Goal: Information Seeking & Learning: Learn about a topic

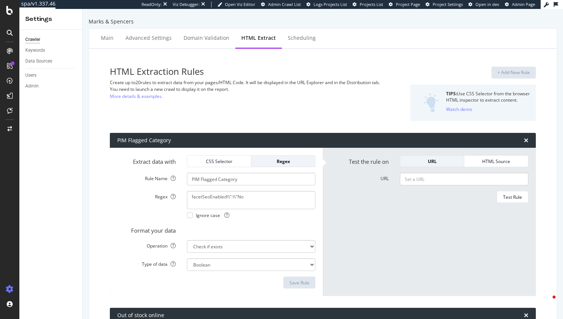
select select "exist"
select select "i"
select select "count"
select select "exist"
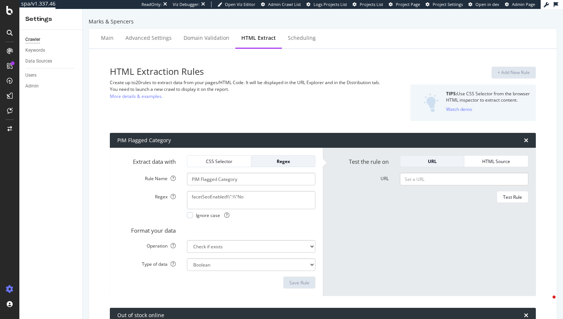
select select "exist"
select select "list"
select select "html.length"
select select "exist"
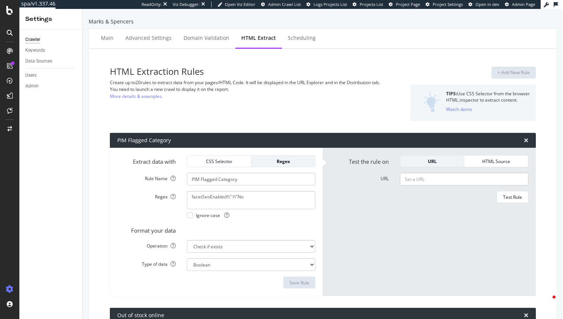
select select "exist"
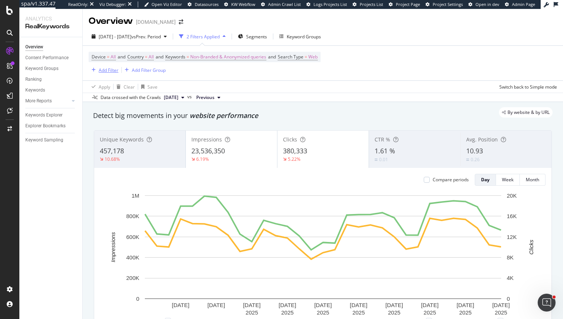
click at [115, 69] on div "Add Filter" at bounding box center [109, 70] width 20 height 6
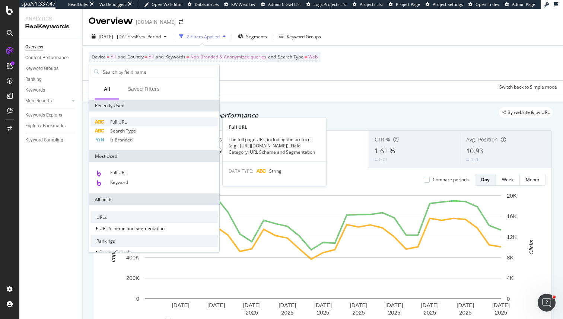
click at [112, 125] on span "Full URL" at bounding box center [118, 122] width 16 height 6
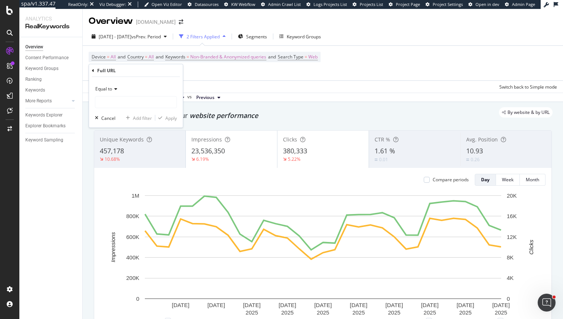
click at [109, 95] on div "Equal to" at bounding box center [136, 89] width 82 height 12
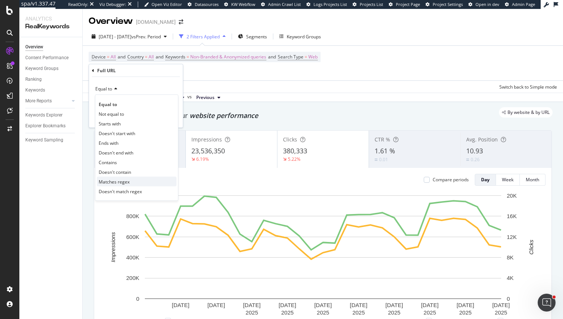
click at [117, 182] on span "Matches regex" at bounding box center [114, 181] width 31 height 6
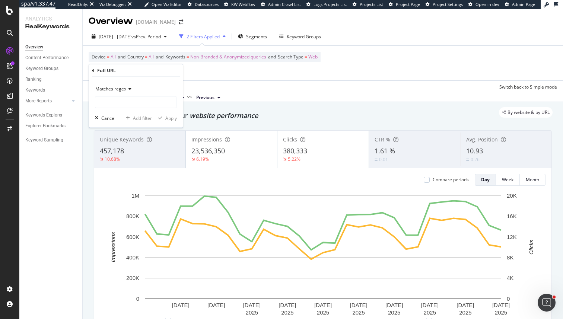
click at [117, 110] on div "Matches regex Cancel Add filter Apply" at bounding box center [136, 102] width 94 height 51
click at [117, 109] on div "Matches regex Cancel Add filter Apply" at bounding box center [136, 102] width 94 height 51
click at [119, 105] on input "text" at bounding box center [135, 102] width 81 height 12
type input "."
click at [167, 118] on div "Apply" at bounding box center [171, 118] width 12 height 6
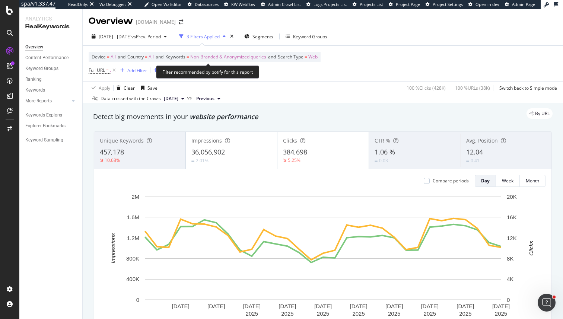
click at [301, 57] on span "Search Type" at bounding box center [291, 57] width 26 height 6
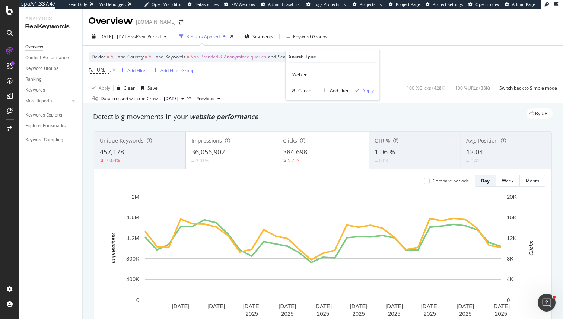
click at [301, 64] on div "Web Cancel Add filter Apply" at bounding box center [333, 81] width 94 height 37
click at [301, 68] on div "Web Cancel Add filter Apply" at bounding box center [333, 81] width 94 height 37
click at [301, 71] on span "Web" at bounding box center [296, 74] width 9 height 6
type input "the"
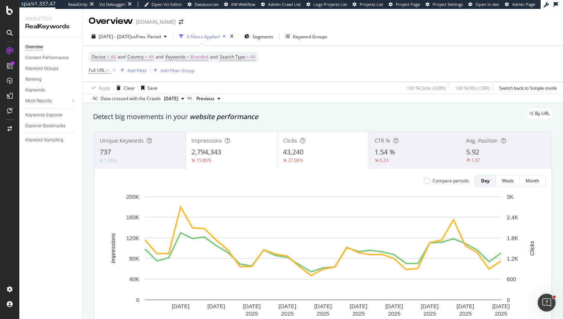
click at [109, 70] on span "=" at bounding box center [107, 70] width 3 height 6
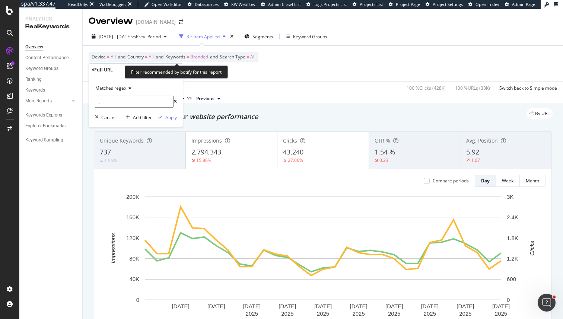
click at [233, 58] on span "Search Type" at bounding box center [233, 57] width 26 height 6
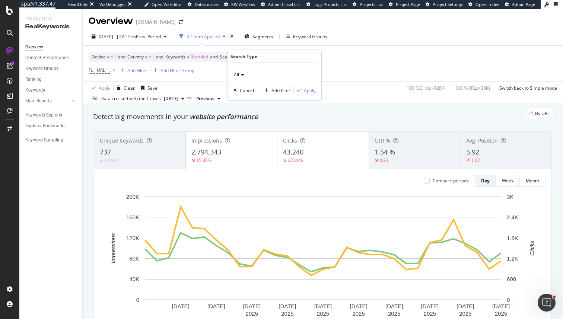
click at [237, 71] on div "All" at bounding box center [274, 75] width 82 height 12
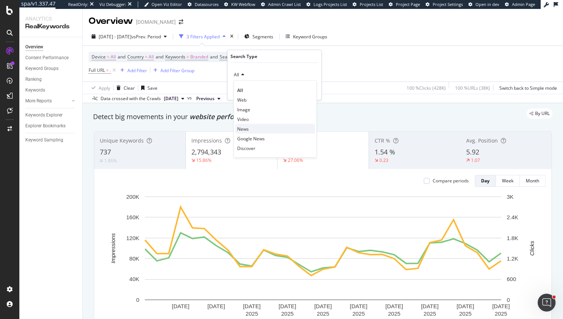
click at [243, 127] on span "News" at bounding box center [243, 128] width 12 height 6
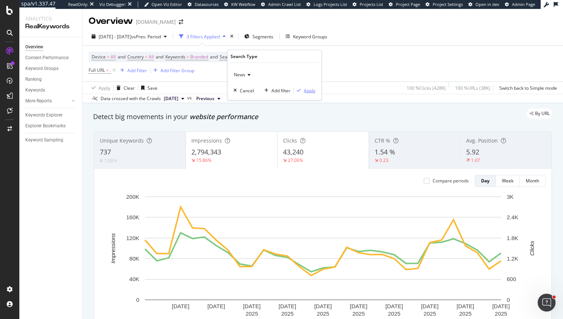
click at [301, 91] on div "button" at bounding box center [299, 90] width 10 height 4
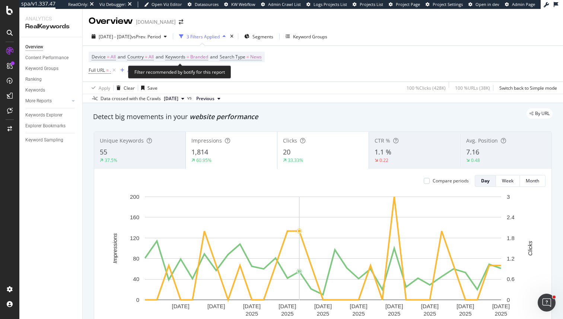
click at [262, 59] on span "News" at bounding box center [256, 57] width 12 height 10
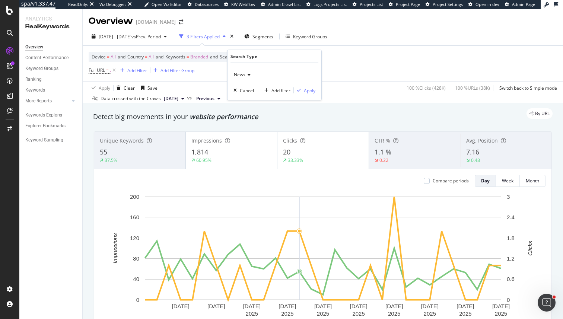
click at [255, 74] on div "News" at bounding box center [274, 75] width 82 height 12
click at [374, 79] on div "Device = All and Country = All and Keywords = Branded and Search Type = News Fu…" at bounding box center [323, 64] width 468 height 36
click at [258, 61] on span "News" at bounding box center [256, 57] width 12 height 10
click at [239, 77] on span "News" at bounding box center [240, 74] width 12 height 6
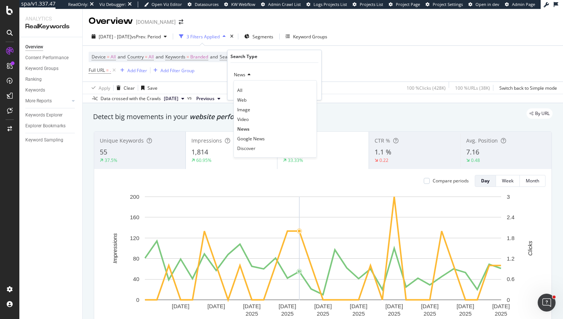
click at [220, 86] on div "Apply Clear Save 100 % Clicks ( 428K ) 100 % URLs ( 38K ) Switch back to Simple…" at bounding box center [323, 88] width 480 height 12
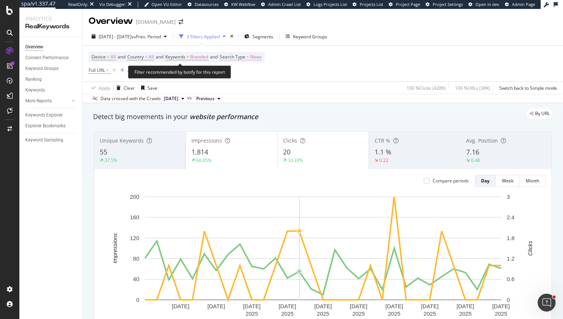
click at [233, 59] on span "Search Type" at bounding box center [233, 57] width 26 height 6
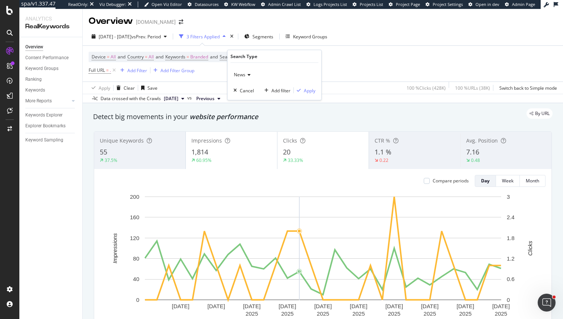
click at [236, 74] on span "News" at bounding box center [240, 74] width 12 height 6
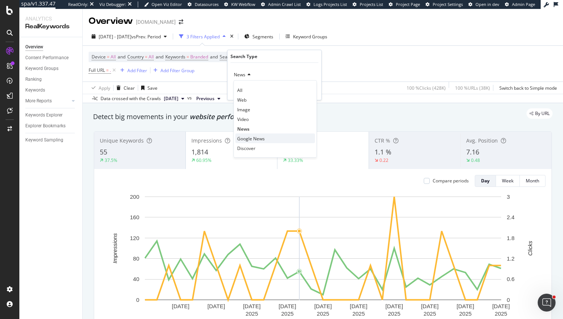
click at [246, 141] on div "Google News" at bounding box center [275, 139] width 80 height 10
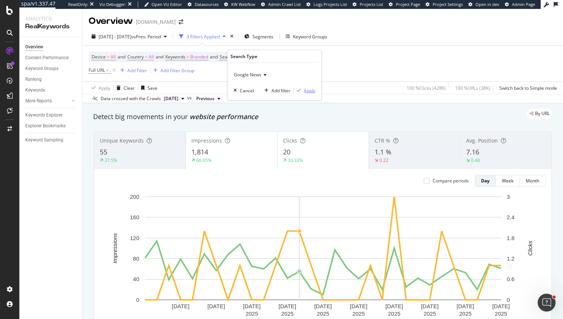
click at [309, 91] on div "Apply" at bounding box center [310, 90] width 12 height 6
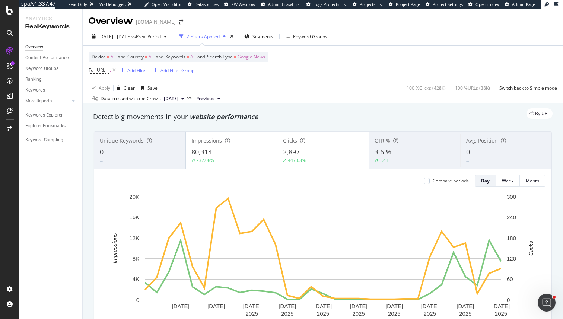
click at [349, 68] on div "Device = All and Country = All and Keywords = All and Search Type = Google News…" at bounding box center [323, 64] width 468 height 36
click at [115, 70] on icon at bounding box center [114, 70] width 6 height 7
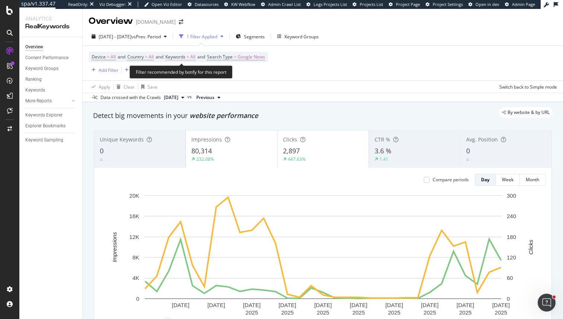
click at [189, 60] on span "=" at bounding box center [188, 57] width 3 height 6
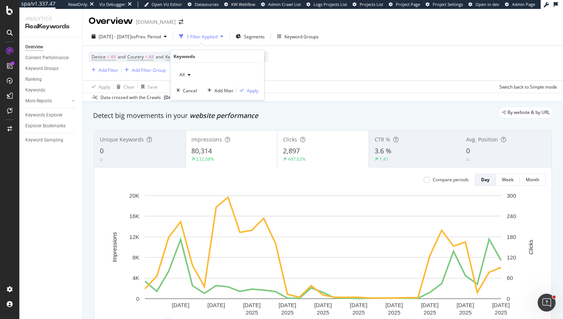
click at [185, 74] on div "button" at bounding box center [189, 75] width 9 height 4
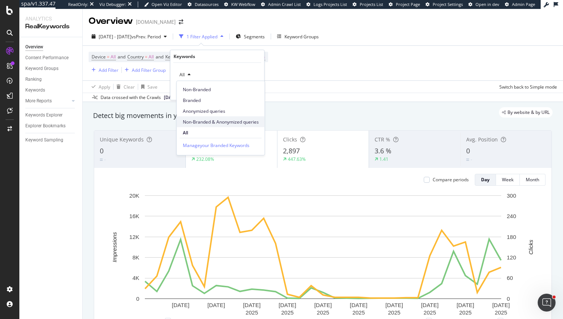
click at [200, 121] on span "Non-Branded & Anonymized queries" at bounding box center [221, 121] width 76 height 7
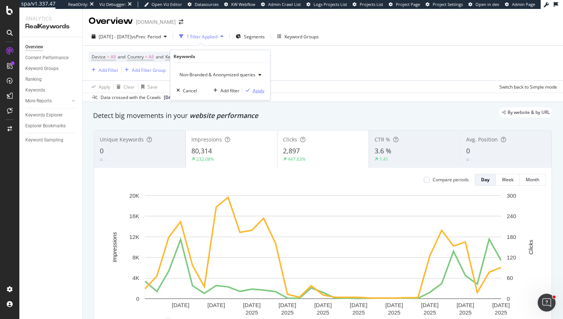
click at [255, 89] on div "Apply" at bounding box center [259, 90] width 12 height 6
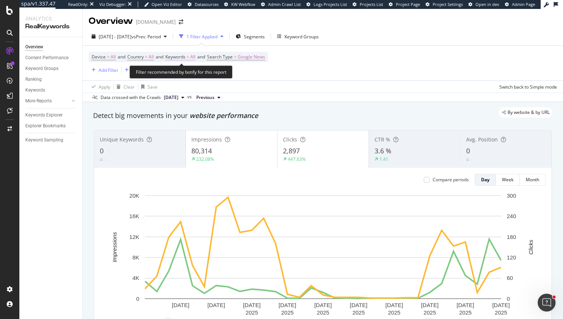
click at [185, 59] on span "Keywords" at bounding box center [175, 57] width 20 height 6
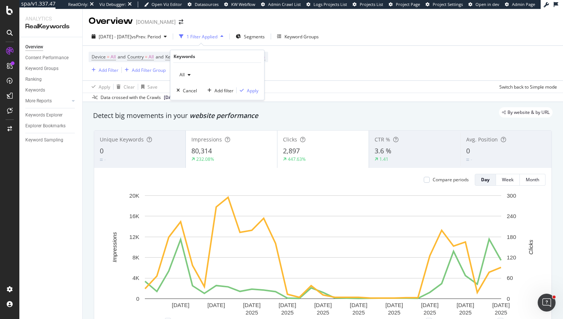
click at [185, 74] on div "button" at bounding box center [189, 75] width 9 height 4
click at [200, 109] on span "Anonymized queries" at bounding box center [221, 111] width 76 height 7
click at [260, 92] on div "Anonymized queries Cancel Add filter Apply" at bounding box center [218, 81] width 94 height 37
click at [255, 92] on div "Apply" at bounding box center [253, 90] width 12 height 6
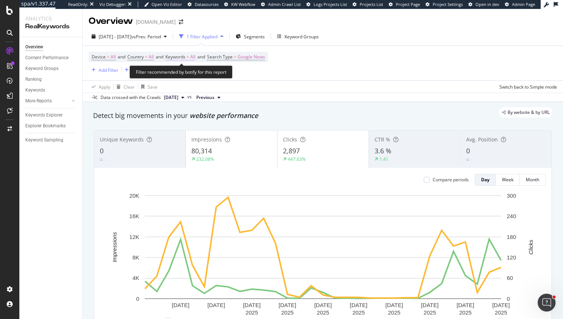
click at [184, 57] on span "Keywords" at bounding box center [175, 57] width 20 height 6
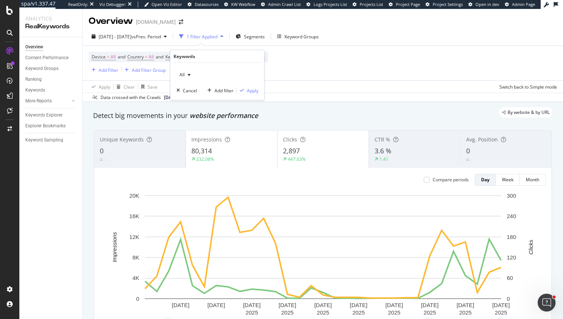
click at [185, 74] on div "button" at bounding box center [189, 75] width 9 height 4
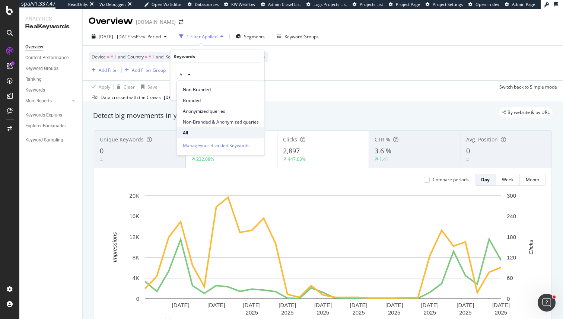
click at [182, 130] on div "All" at bounding box center [221, 132] width 88 height 11
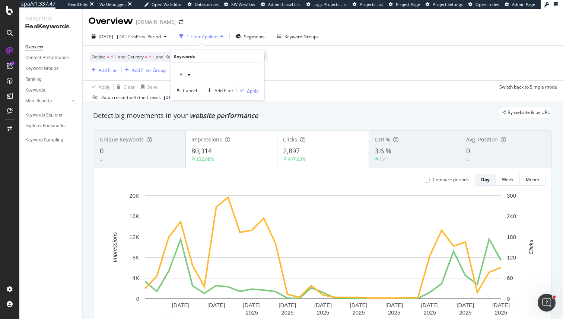
click at [247, 90] on div "Apply" at bounding box center [253, 90] width 12 height 6
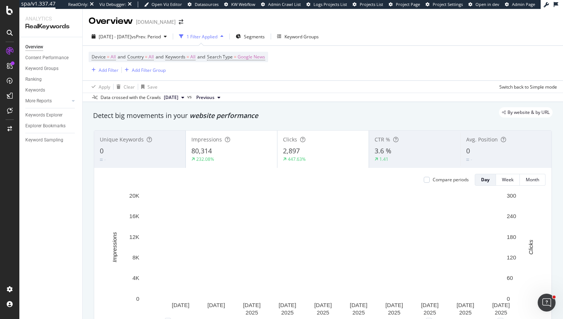
click at [246, 90] on div "Apply Clear Save Switch back to Simple mode" at bounding box center [323, 86] width 480 height 12
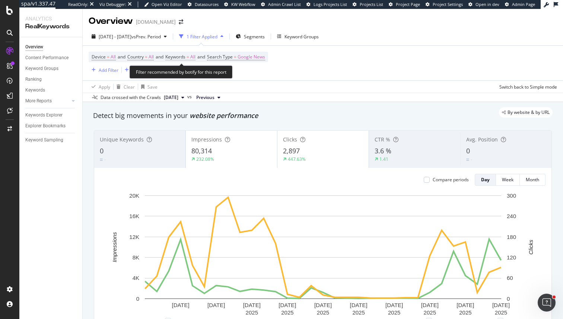
click at [195, 52] on span "All" at bounding box center [192, 57] width 5 height 10
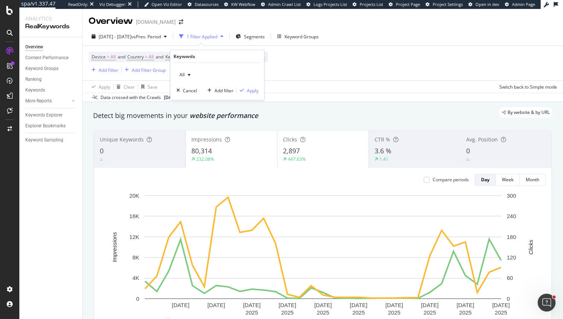
click at [186, 74] on div "button" at bounding box center [189, 75] width 9 height 4
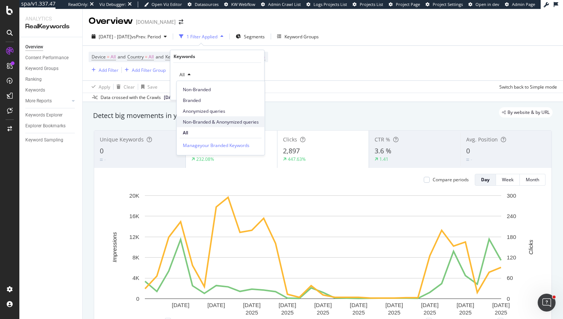
click at [205, 122] on span "Non-Branded & Anonymized queries" at bounding box center [221, 121] width 76 height 7
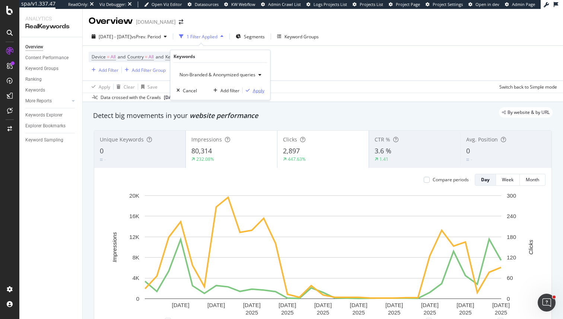
click at [255, 92] on div "Apply" at bounding box center [259, 90] width 12 height 6
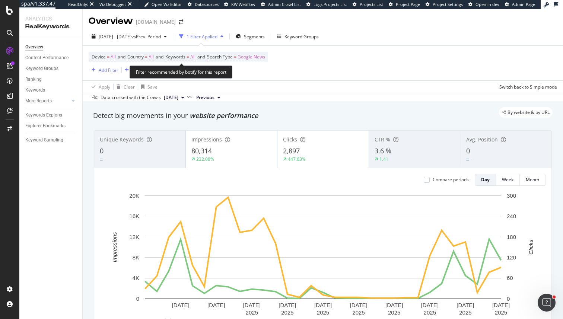
click at [255, 58] on span "Google News" at bounding box center [252, 57] width 28 height 10
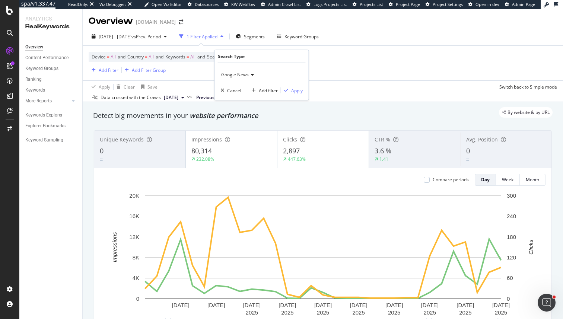
click at [243, 78] on div "Google News" at bounding box center [262, 75] width 82 height 12
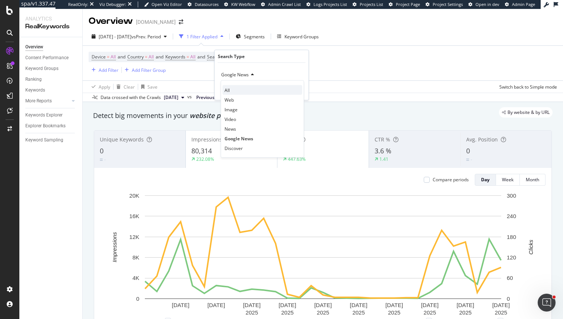
click at [235, 88] on div "All" at bounding box center [263, 90] width 80 height 10
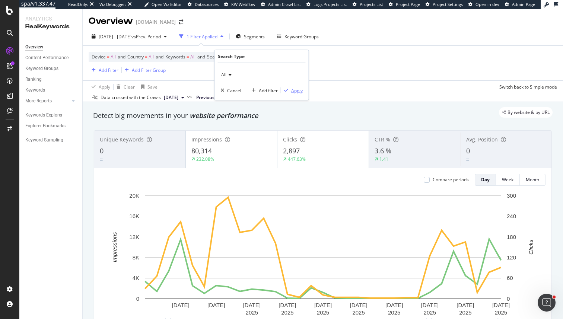
click at [295, 90] on div "Apply" at bounding box center [297, 90] width 12 height 6
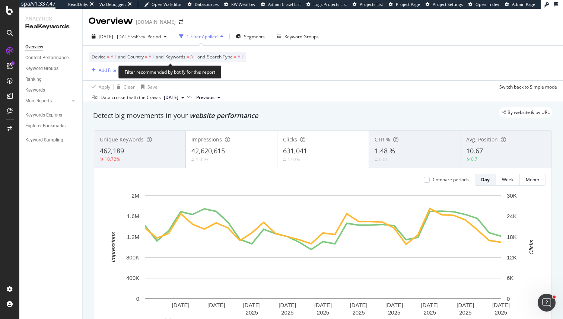
click at [185, 56] on span "Keywords" at bounding box center [175, 57] width 20 height 6
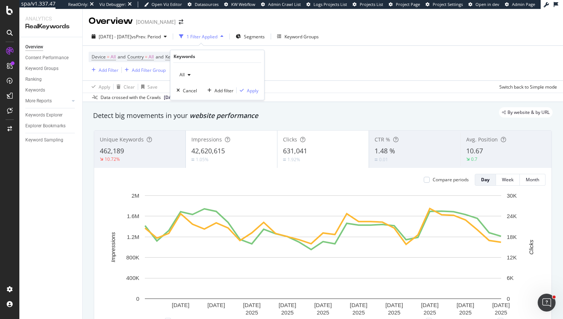
click at [187, 66] on div "All Cancel Add filter Apply" at bounding box center [218, 81] width 94 height 37
click at [186, 74] on div "button" at bounding box center [189, 75] width 9 height 4
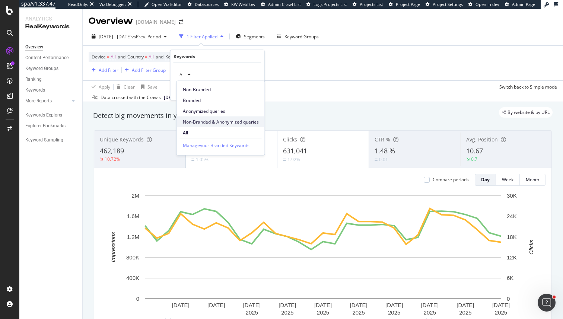
click at [205, 117] on div "Non-Branded & Anonymized queries" at bounding box center [221, 122] width 88 height 11
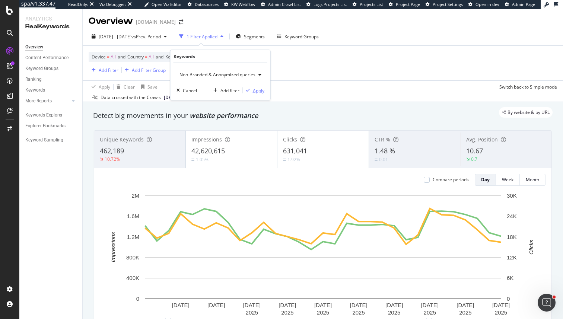
click at [251, 87] on div "Apply" at bounding box center [254, 90] width 22 height 7
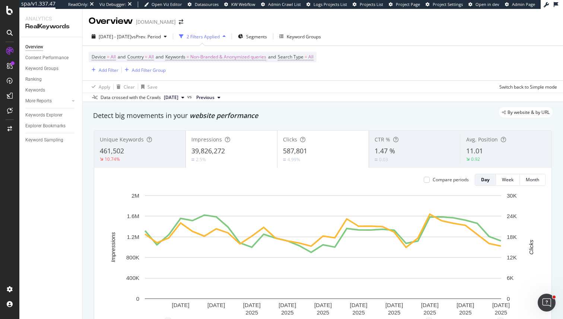
click at [116, 65] on div "Add Filter Add Filter Group" at bounding box center [127, 69] width 77 height 9
click at [106, 69] on div "Add Filter" at bounding box center [109, 70] width 20 height 6
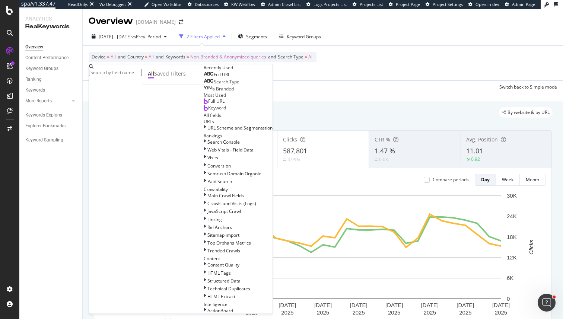
click at [214, 78] on span "Full URL" at bounding box center [222, 74] width 16 height 6
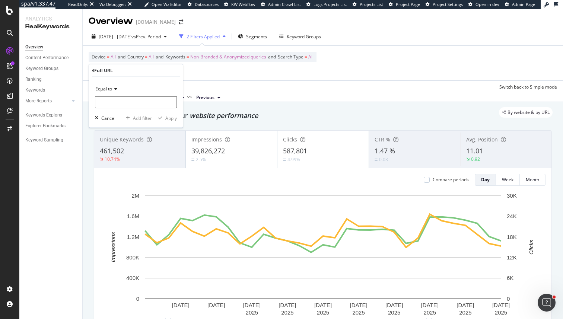
click at [111, 86] on span "Equal to" at bounding box center [103, 89] width 17 height 6
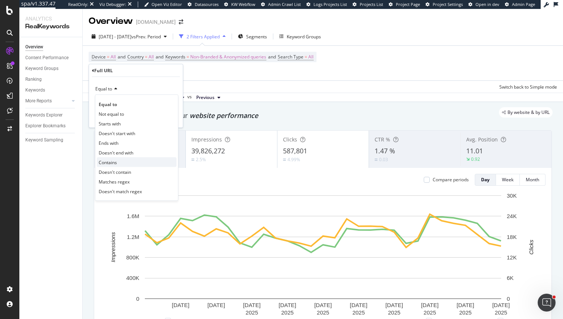
click at [122, 160] on div "Contains" at bounding box center [137, 162] width 80 height 10
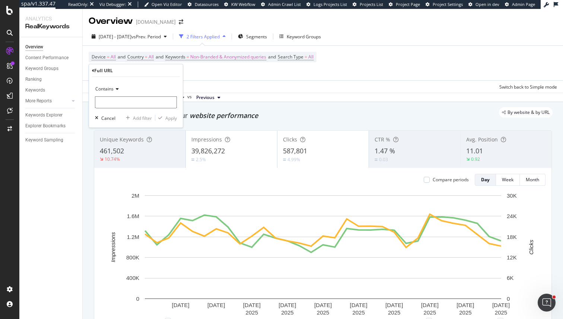
click at [114, 109] on div "Contains Cancel Add filter Apply" at bounding box center [136, 102] width 94 height 51
click at [114, 104] on input "text" at bounding box center [136, 102] width 82 height 12
type input "."
click at [114, 87] on icon at bounding box center [116, 89] width 5 height 4
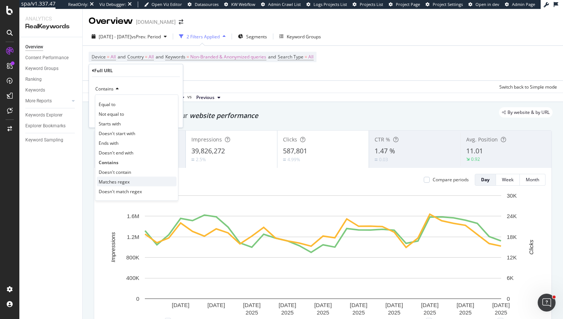
click at [128, 182] on span "Matches regex" at bounding box center [114, 181] width 31 height 6
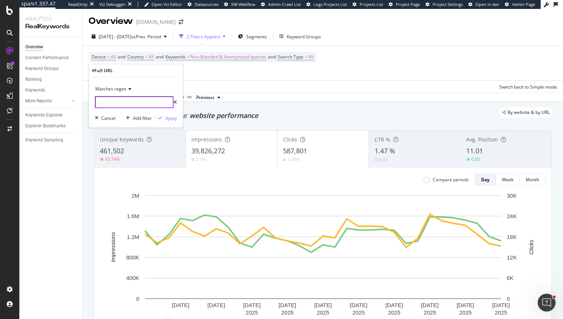
click at [125, 105] on input "." at bounding box center [134, 102] width 79 height 12
click at [172, 118] on div "Apply" at bounding box center [171, 118] width 12 height 6
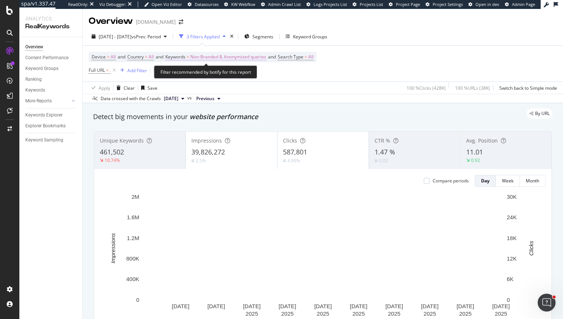
click at [233, 54] on span "Non-Branded & Anonymized queries" at bounding box center [228, 57] width 76 height 10
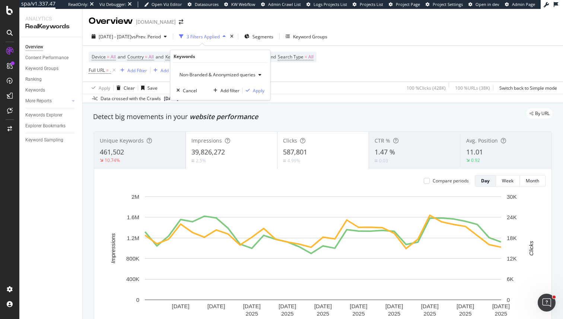
click at [309, 77] on div "Device = All and Country = All and Keywords = Non-Branded & Anonymized queries …" at bounding box center [323, 64] width 468 height 36
click at [116, 71] on icon at bounding box center [114, 70] width 6 height 7
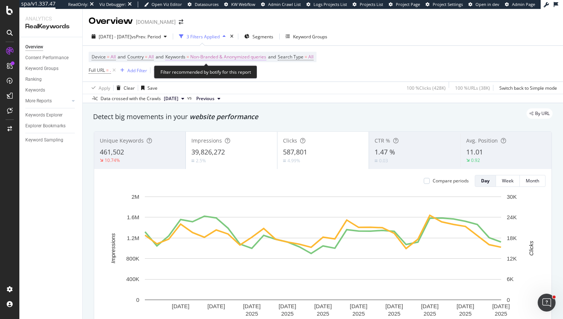
click at [209, 55] on span "Non-Branded & Anonymized queries" at bounding box center [228, 57] width 76 height 10
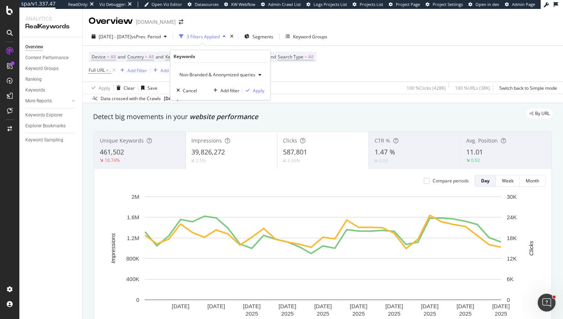
click at [211, 72] on span "Non-Branded & Anonymized queries" at bounding box center [215, 74] width 79 height 6
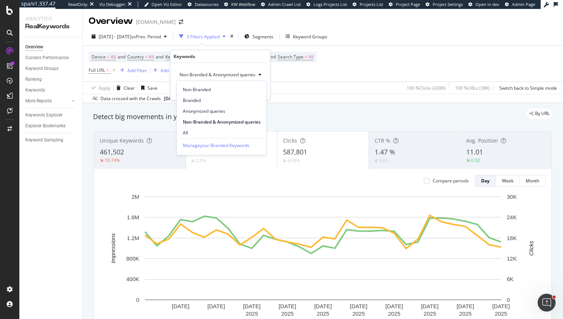
click at [292, 92] on div "Apply Clear Save 100 % Clicks ( 428K ) 100 % URLs ( 38K ) Switch back to Simple…" at bounding box center [323, 88] width 480 height 12
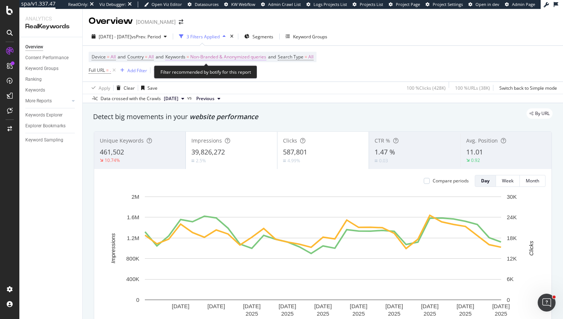
click at [260, 58] on span "Non-Branded & Anonymized queries" at bounding box center [228, 57] width 76 height 10
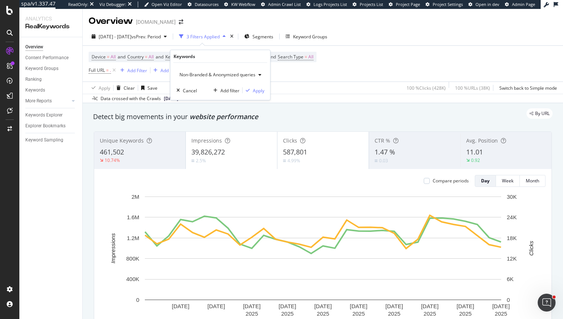
click at [299, 81] on div "Device = All and Country = All and Keywords = Non-Branded & Anonymized queries …" at bounding box center [323, 64] width 468 height 36
click at [113, 71] on icon at bounding box center [114, 70] width 6 height 7
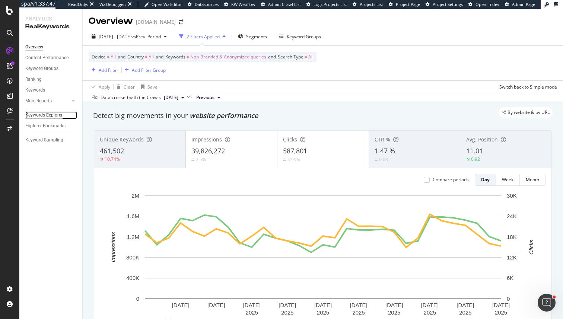
click at [33, 114] on div "Keywords Explorer" at bounding box center [43, 115] width 37 height 8
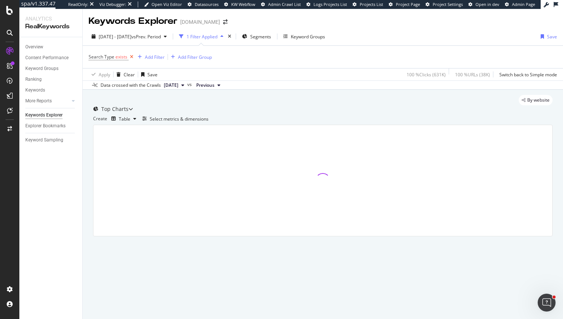
click at [130, 57] on icon at bounding box center [131, 56] width 6 height 7
click at [499, 124] on div "Create Table Select metrics & dimensions" at bounding box center [322, 118] width 459 height 12
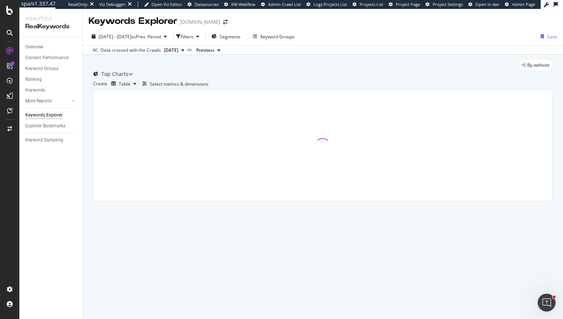
click at [496, 127] on div at bounding box center [322, 145] width 459 height 111
click at [209, 87] on div "Select metrics & dimensions" at bounding box center [179, 84] width 59 height 6
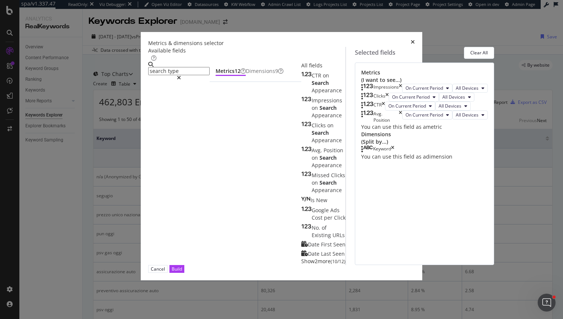
click at [301, 258] on span "Show 2 more" at bounding box center [315, 261] width 29 height 7
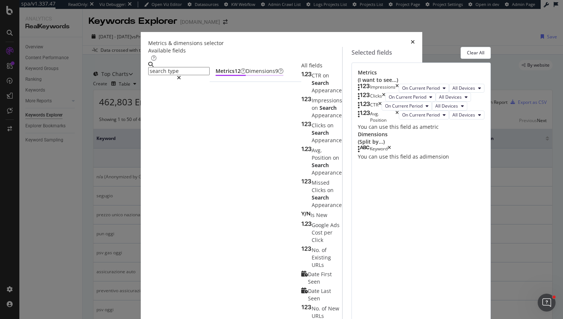
click at [246, 75] on div "Dimensions 9" at bounding box center [265, 70] width 38 height 7
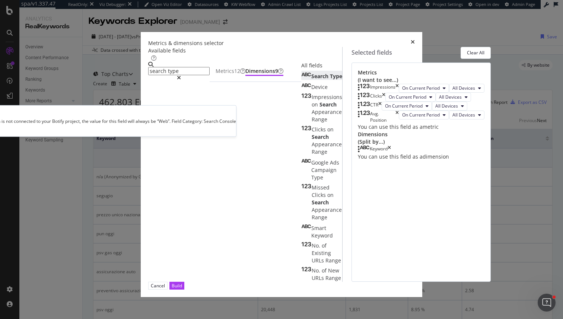
click at [330, 80] on span "Type" at bounding box center [336, 76] width 12 height 7
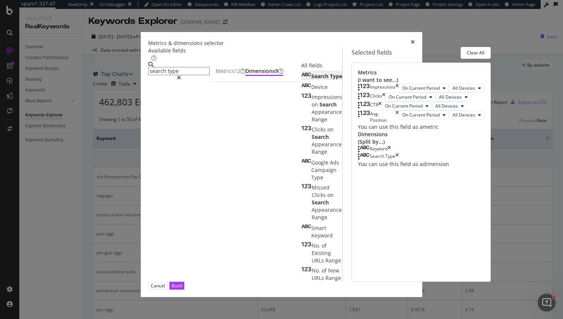
click at [391, 153] on div "Keyword" at bounding box center [374, 149] width 33 height 7
click at [382, 111] on icon "times" at bounding box center [379, 106] width 3 height 9
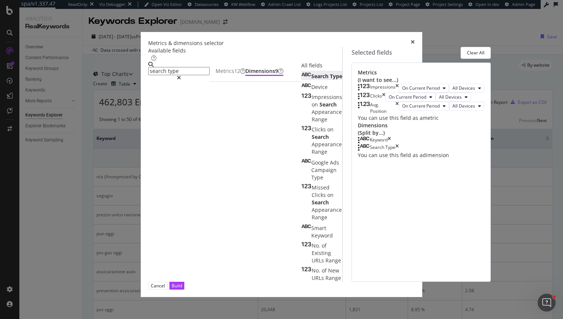
click at [399, 114] on icon "times" at bounding box center [396, 108] width 3 height 13
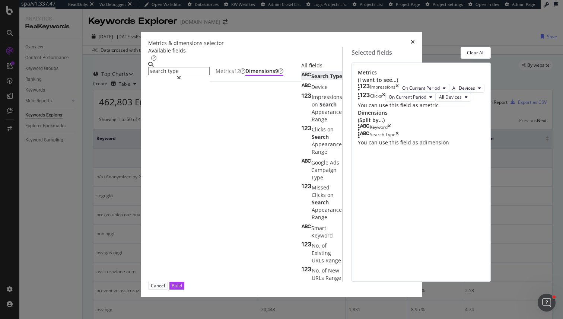
click at [173, 70] on input "search type" at bounding box center [178, 71] width 61 height 8
click at [172, 70] on input "search type" at bounding box center [178, 71] width 61 height 8
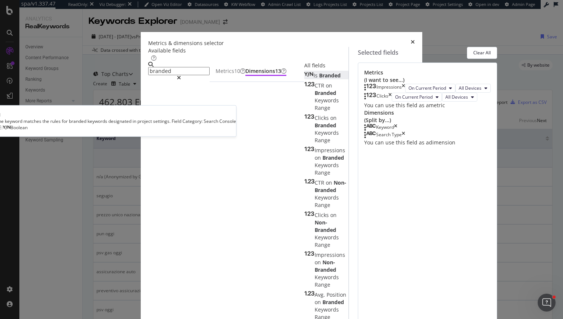
type input "branded"
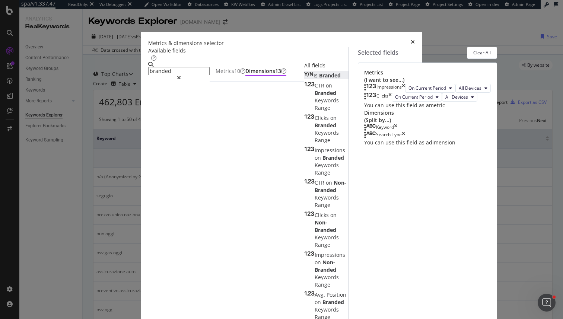
click at [319, 79] on span "Branded" at bounding box center [330, 75] width 22 height 7
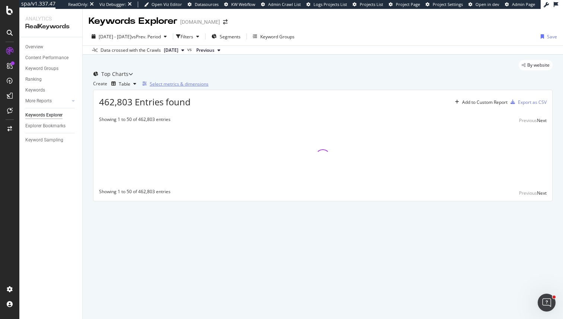
click at [209, 87] on div "Select metrics & dimensions" at bounding box center [179, 84] width 59 height 6
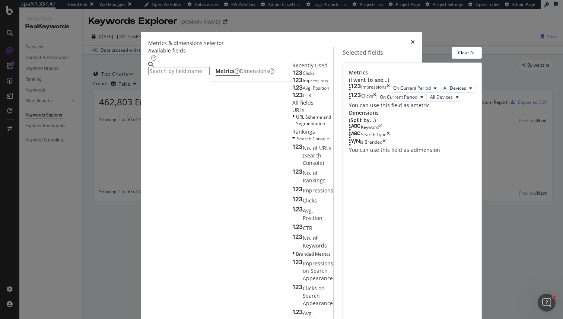
click at [382, 131] on icon "times" at bounding box center [380, 127] width 3 height 7
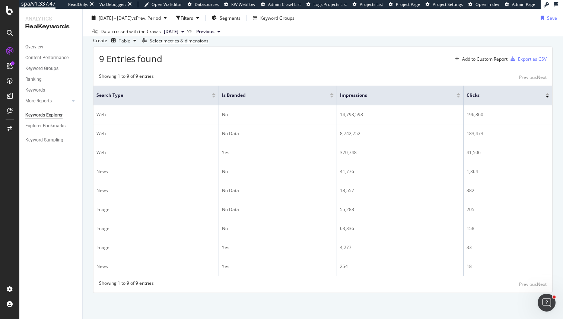
scroll to position [74, 0]
click at [321, 94] on icon at bounding box center [324, 95] width 6 height 6
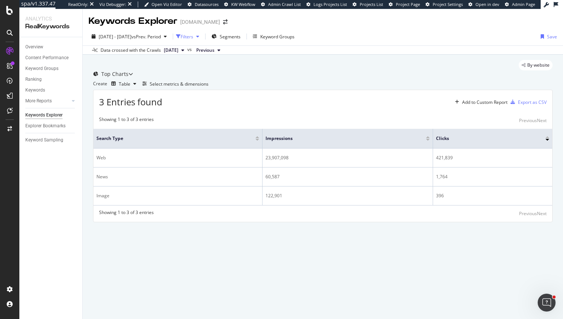
click at [202, 32] on div "Filters" at bounding box center [189, 36] width 26 height 11
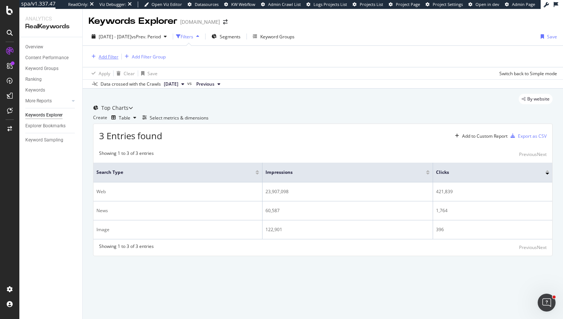
click at [100, 59] on div "Add Filter" at bounding box center [109, 57] width 20 height 6
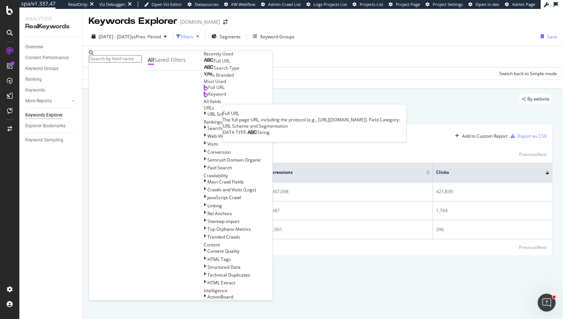
click at [214, 64] on span "Full URL" at bounding box center [222, 61] width 16 height 6
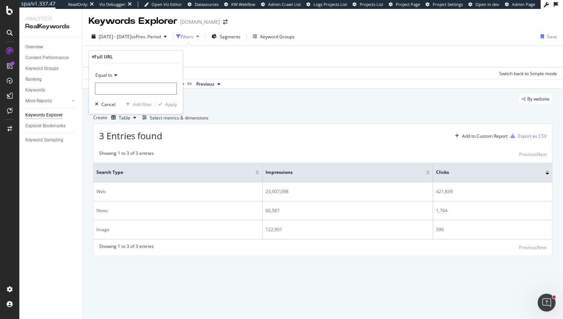
click at [106, 73] on span "Equal to" at bounding box center [103, 75] width 17 height 6
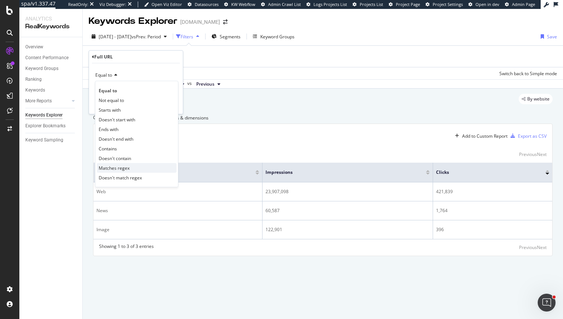
click at [109, 166] on span "Matches regex" at bounding box center [114, 168] width 31 height 6
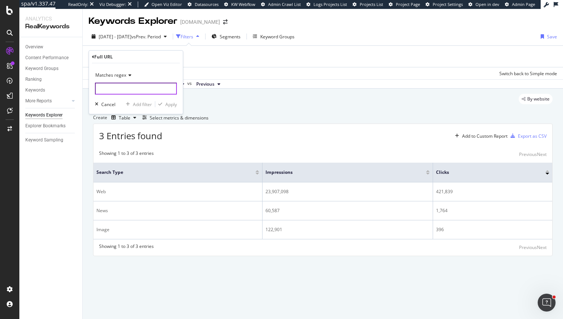
click at [100, 83] on input "text" at bounding box center [136, 89] width 82 height 12
type input "."
click at [163, 101] on div "Apply" at bounding box center [166, 104] width 22 height 7
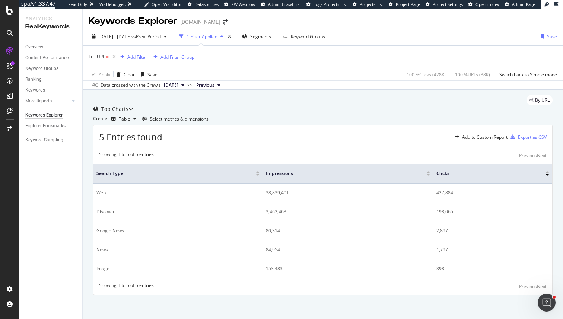
scroll to position [34, 0]
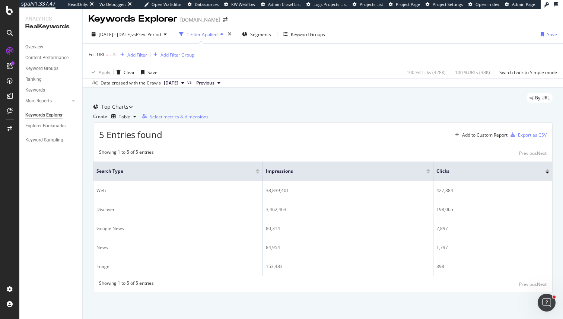
click at [209, 114] on div "Select metrics & dimensions" at bounding box center [179, 117] width 59 height 6
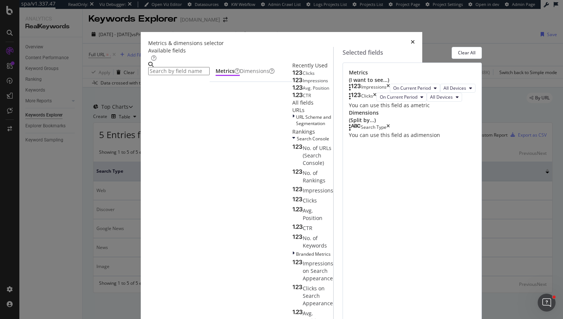
click at [196, 54] on div "Available fields" at bounding box center [240, 54] width 185 height 15
click at [197, 62] on div "modal" at bounding box center [178, 68] width 61 height 13
click at [197, 67] on input "modal" at bounding box center [178, 71] width 61 height 8
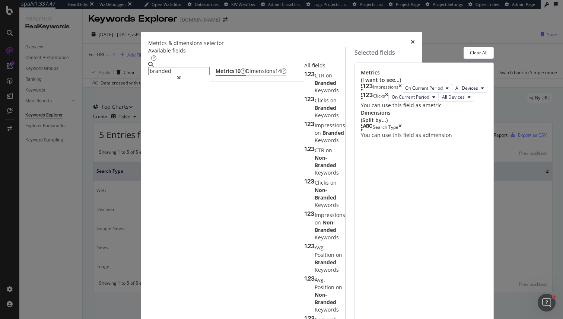
type input "branded"
click at [246, 75] on div "Dimensions 14" at bounding box center [266, 70] width 41 height 7
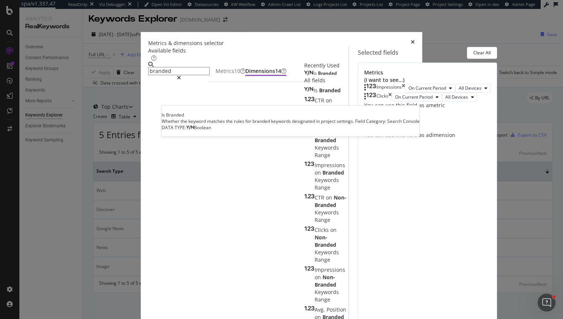
click at [318, 76] on span "Branded" at bounding box center [327, 73] width 19 height 6
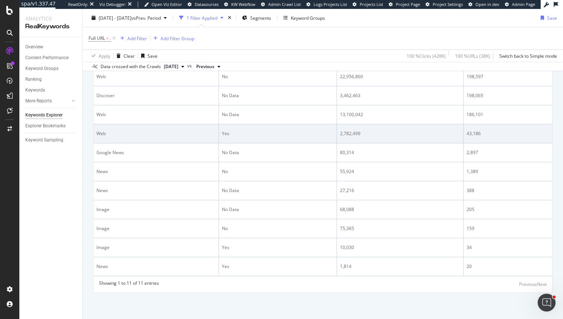
scroll to position [131, 0]
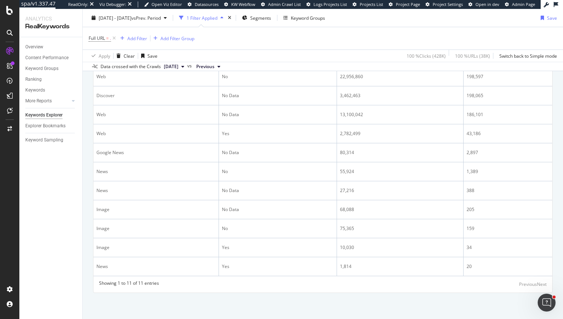
click at [214, 57] on div at bounding box center [214, 56] width 4 height 2
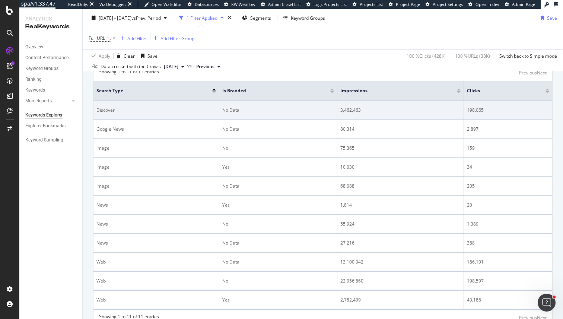
scroll to position [34, 0]
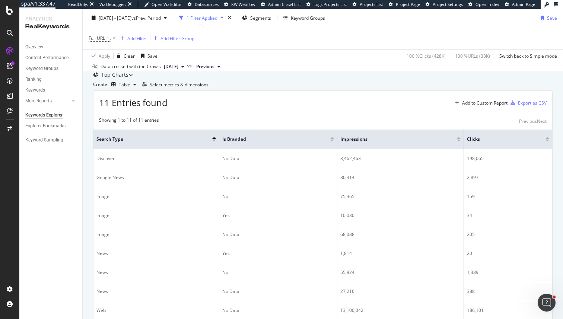
click at [332, 139] on div at bounding box center [332, 138] width 4 height 2
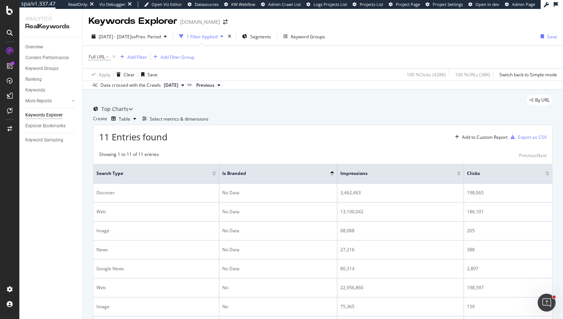
click at [214, 173] on div at bounding box center [214, 172] width 4 height 2
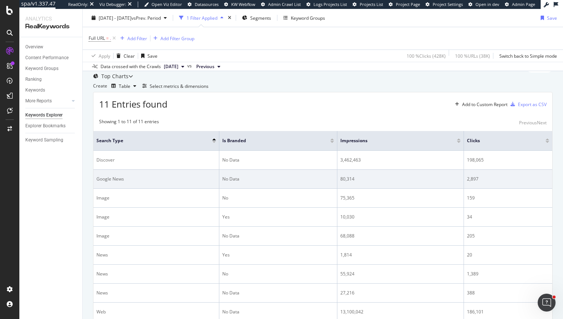
scroll to position [29, 0]
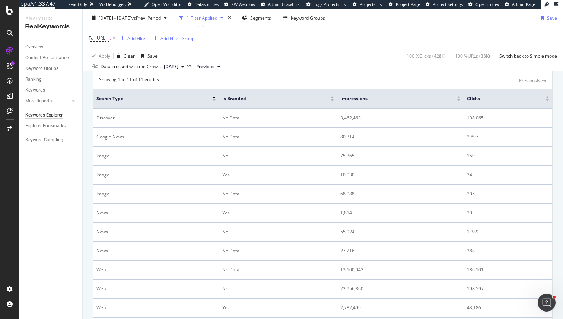
click at [289, 69] on div "11 Entries found Add to Custom Report Export as CSV" at bounding box center [322, 59] width 459 height 18
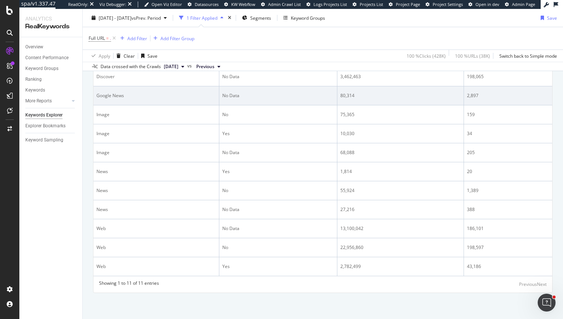
scroll to position [0, 0]
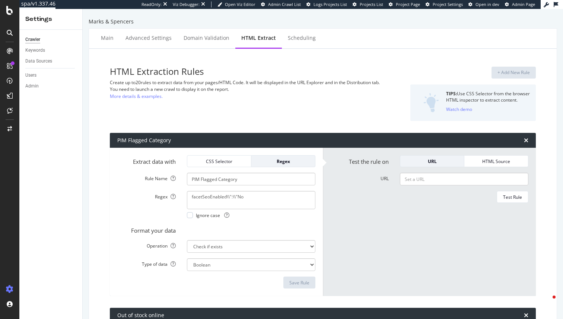
select select "exist"
select select "i"
select select "count"
select select "exist"
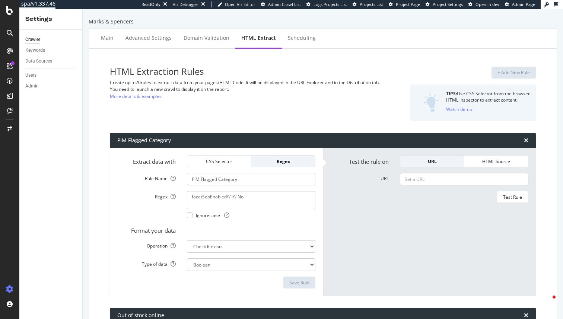
select select "exist"
select select "list"
select select "html.length"
select select "exist"
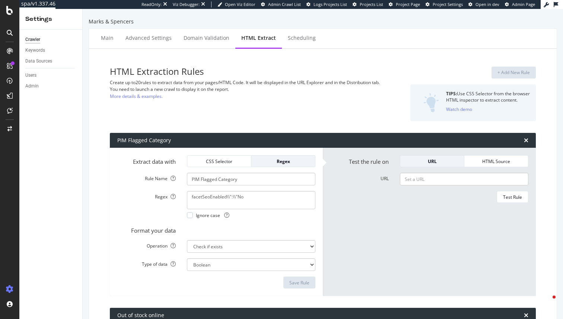
select select "exist"
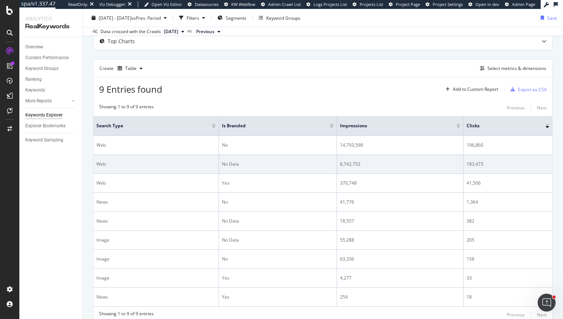
scroll to position [74, 0]
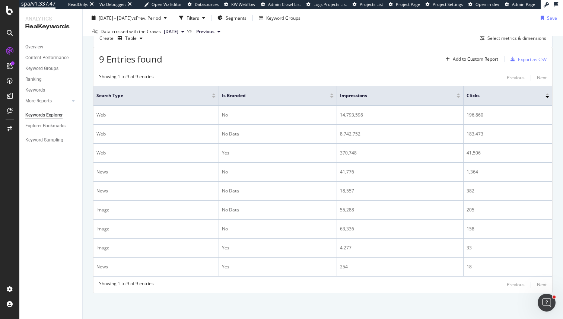
click at [214, 95] on div at bounding box center [214, 94] width 4 height 2
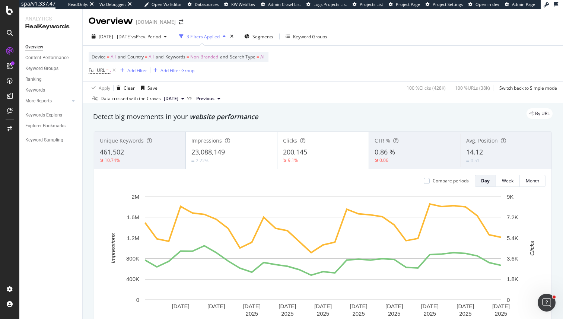
click at [249, 60] on span "Search Type" at bounding box center [243, 57] width 26 height 6
click at [249, 60] on div "Search Type" at bounding box center [285, 56] width 88 height 13
click at [249, 71] on span "All" at bounding box center [246, 74] width 5 height 6
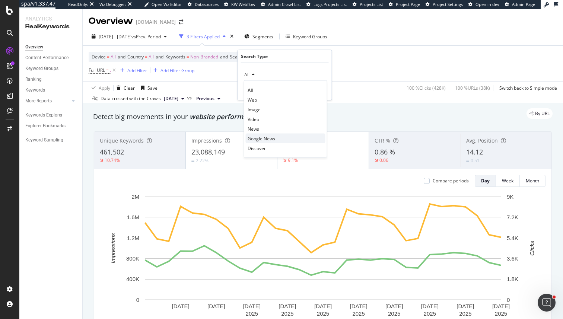
click at [265, 140] on span "Google News" at bounding box center [262, 138] width 28 height 6
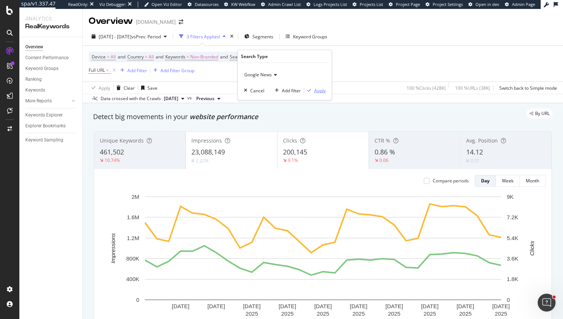
click at [322, 90] on div "Apply" at bounding box center [320, 90] width 12 height 6
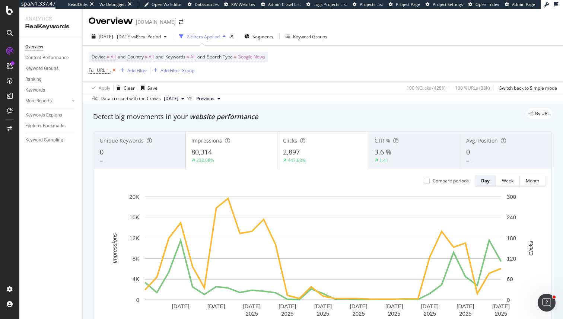
click at [113, 71] on icon at bounding box center [114, 70] width 6 height 7
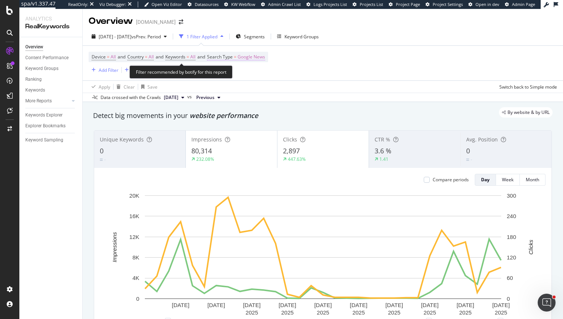
click at [258, 61] on span "Google News" at bounding box center [252, 57] width 28 height 10
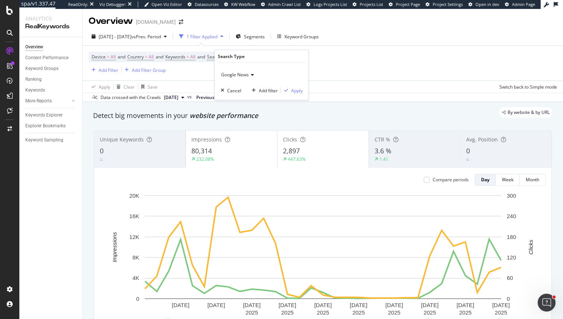
click at [258, 55] on div "Search Type" at bounding box center [262, 56] width 88 height 13
click at [246, 79] on div "Google News" at bounding box center [262, 75] width 82 height 12
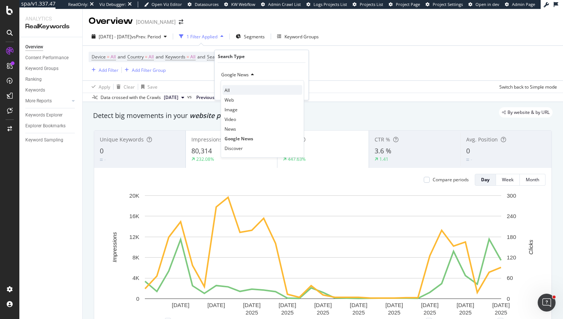
click at [240, 92] on div "All" at bounding box center [263, 90] width 80 height 10
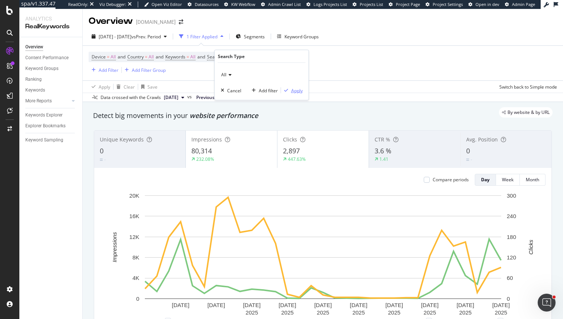
click at [291, 93] on div "Apply" at bounding box center [297, 90] width 12 height 6
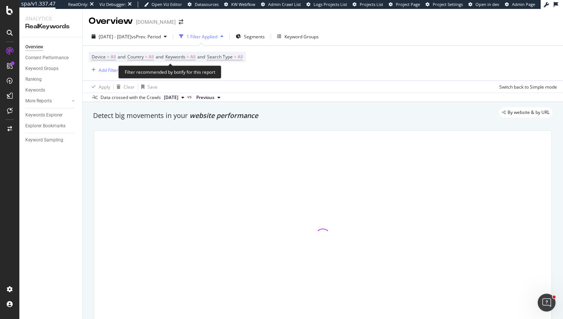
click at [190, 61] on span "Device = All and Country = All and Keywords = All and Search Type = All" at bounding box center [167, 57] width 151 height 10
click at [185, 58] on span "Keywords" at bounding box center [175, 57] width 20 height 6
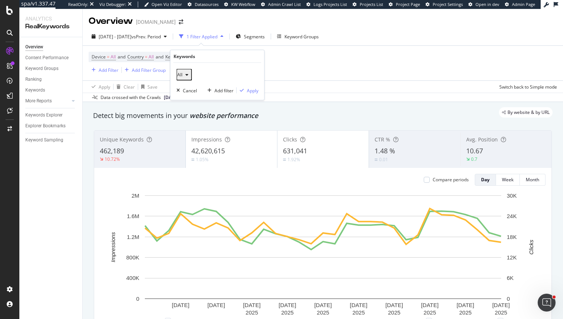
click at [185, 78] on div "All" at bounding box center [184, 75] width 14 height 10
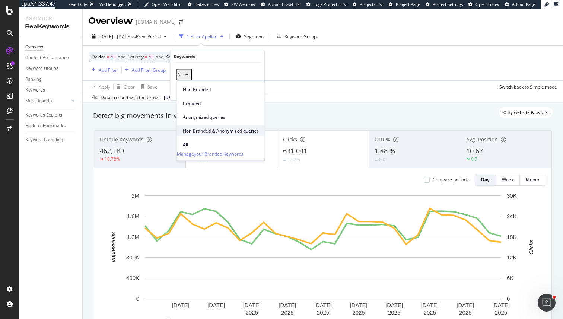
click at [198, 127] on span "Non-Branded & Anonymized queries" at bounding box center [221, 130] width 76 height 7
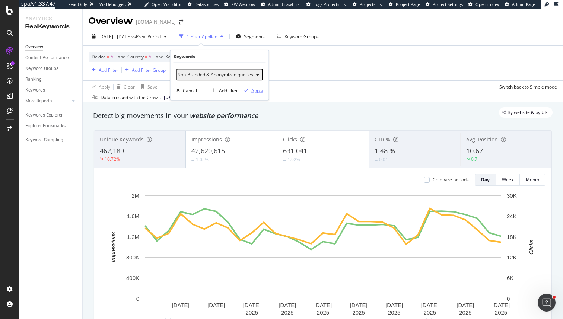
click at [248, 90] on icon "button" at bounding box center [246, 90] width 4 height 4
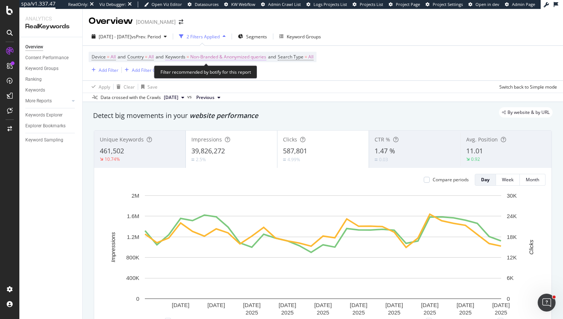
click at [238, 59] on span "Non-Branded & Anonymized queries" at bounding box center [228, 57] width 76 height 10
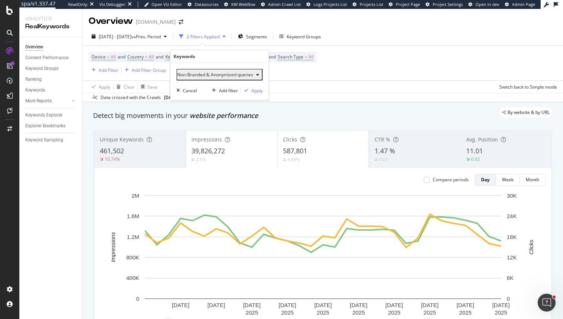
click at [245, 80] on button "Non-Branded & Anonymized queries" at bounding box center [219, 75] width 86 height 12
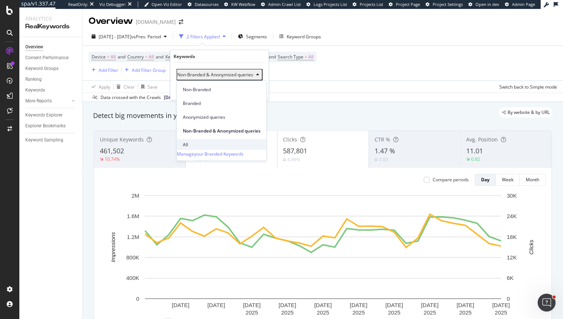
click at [216, 141] on span "All" at bounding box center [222, 144] width 78 height 7
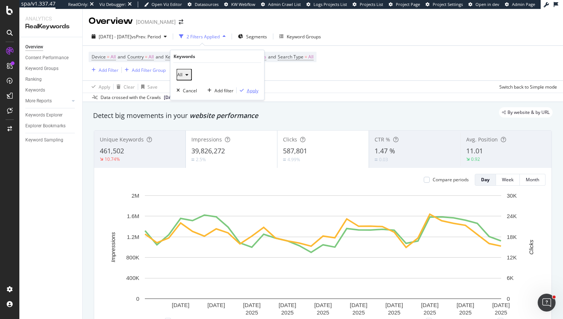
click at [257, 89] on div "Apply" at bounding box center [253, 90] width 12 height 6
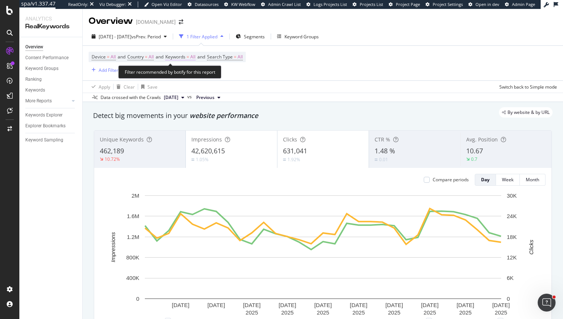
click at [189, 60] on span "=" at bounding box center [188, 57] width 3 height 6
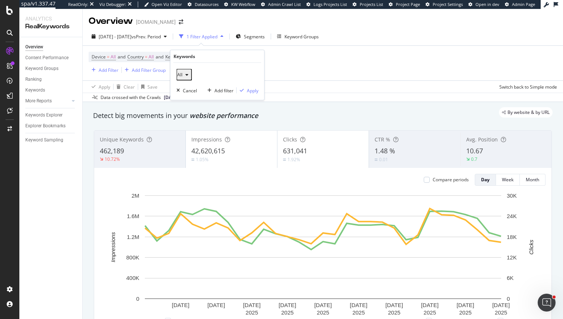
click at [182, 78] on div "All" at bounding box center [184, 75] width 14 height 10
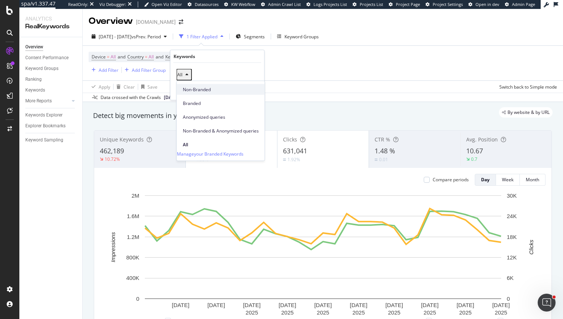
click at [194, 91] on span "Non-Branded" at bounding box center [221, 89] width 76 height 7
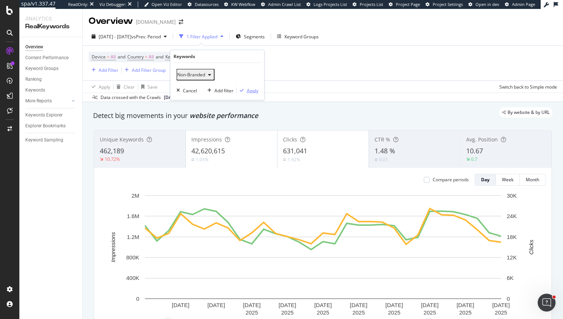
click at [248, 92] on div "Apply" at bounding box center [253, 90] width 12 height 6
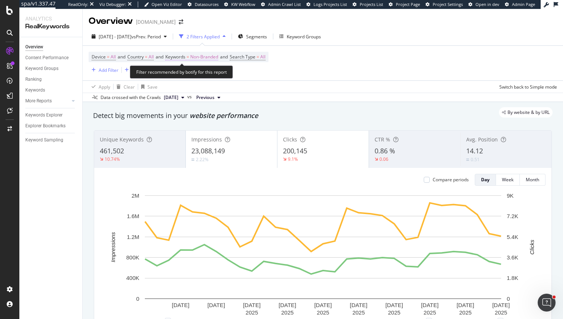
click at [214, 55] on span "Non-Branded" at bounding box center [204, 57] width 28 height 10
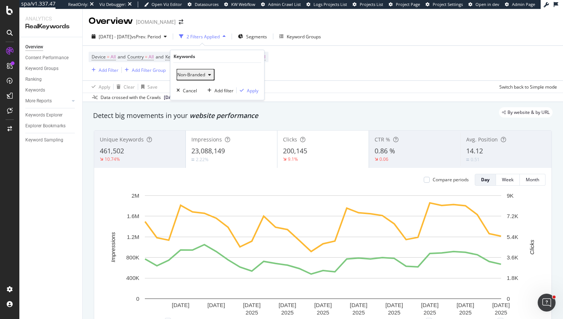
click at [196, 73] on span "Non-Branded" at bounding box center [191, 74] width 28 height 6
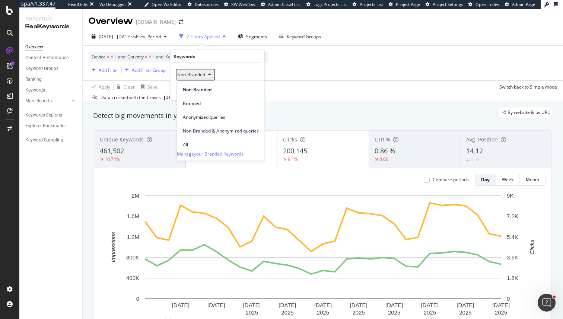
click at [344, 136] on div "Clicks 200,145 9.1%" at bounding box center [322, 150] width 91 height 34
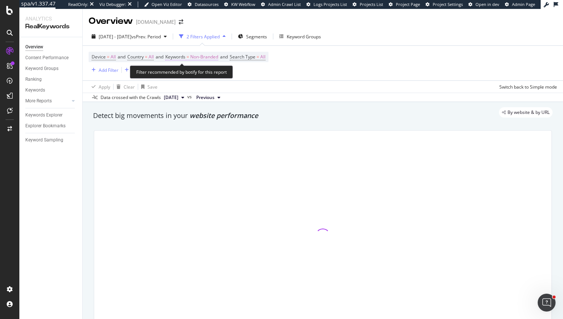
click at [207, 54] on span "Non-Branded" at bounding box center [204, 57] width 28 height 10
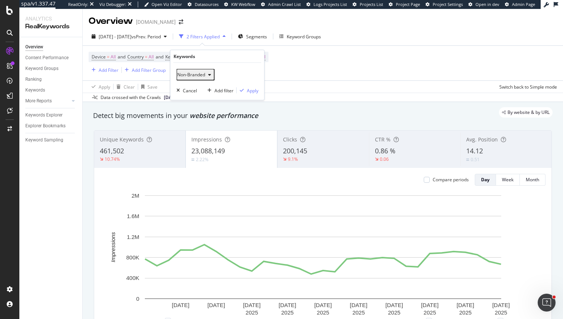
click at [205, 71] on span "Non-Branded" at bounding box center [191, 74] width 28 height 6
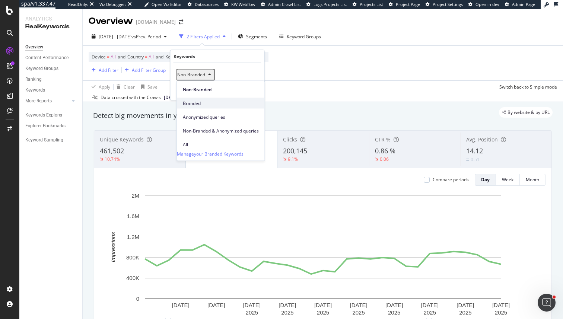
click at [199, 102] on span "Branded" at bounding box center [221, 103] width 76 height 7
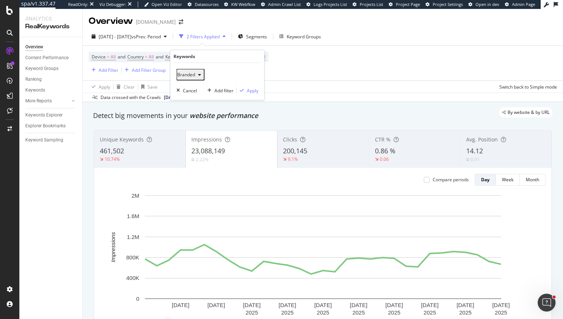
click at [248, 86] on div "Branded Cancel Add filter Apply" at bounding box center [218, 81] width 94 height 37
click at [249, 90] on div "Apply" at bounding box center [253, 90] width 12 height 6
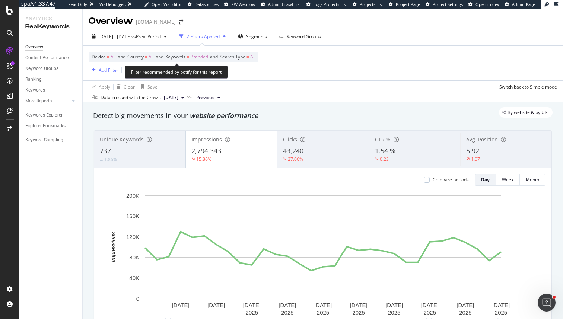
click at [203, 57] on span "Branded" at bounding box center [199, 57] width 18 height 10
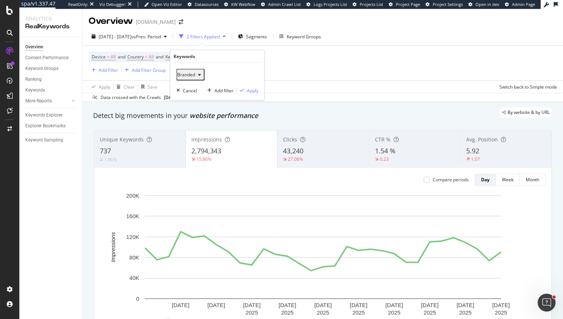
click at [198, 76] on div "button" at bounding box center [199, 75] width 9 height 4
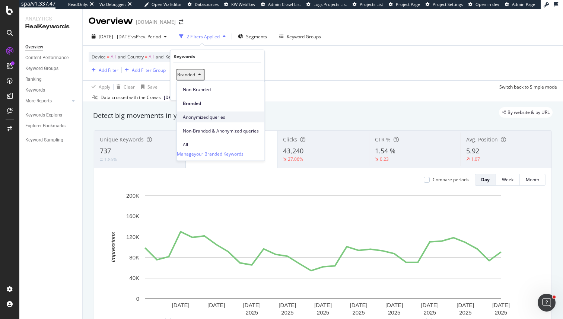
click at [204, 112] on div "Anonymized queries" at bounding box center [221, 117] width 88 height 11
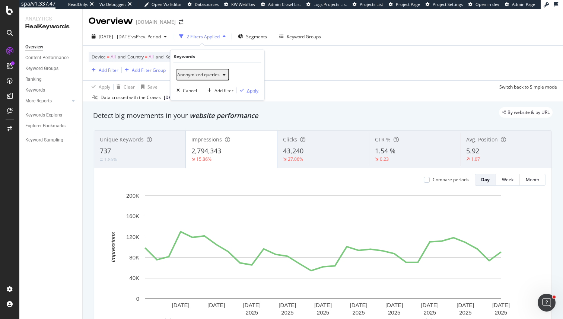
click at [255, 92] on div "Apply" at bounding box center [253, 90] width 12 height 6
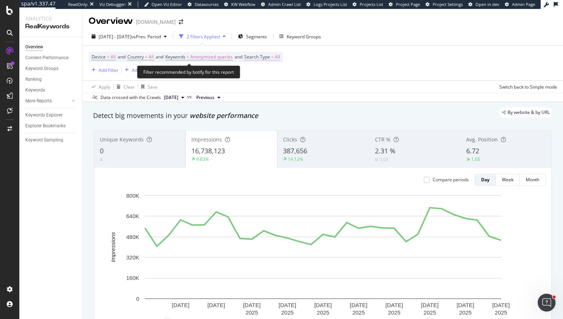
click at [278, 57] on span "Search Type = All" at bounding box center [262, 57] width 36 height 7
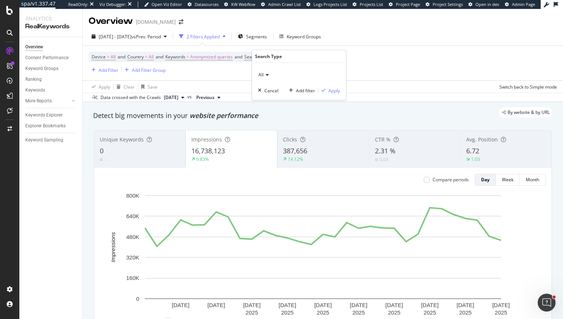
click at [265, 77] on div "All" at bounding box center [299, 75] width 82 height 12
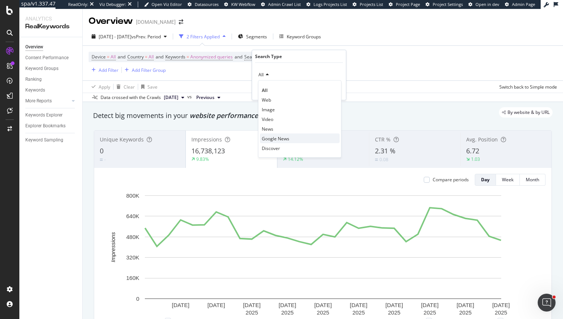
click at [274, 137] on span "Google News" at bounding box center [276, 138] width 28 height 6
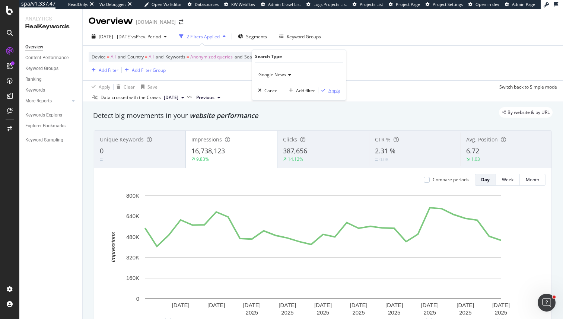
click at [331, 91] on div "Apply" at bounding box center [334, 90] width 12 height 6
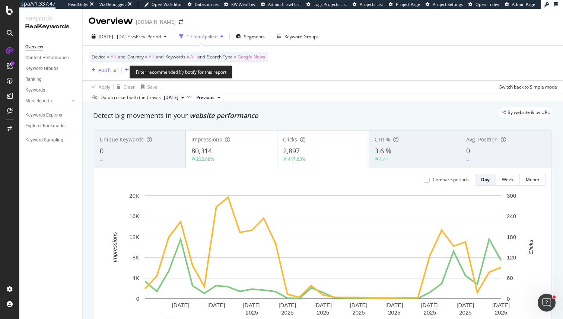
click at [265, 62] on span "Google News" at bounding box center [252, 57] width 28 height 10
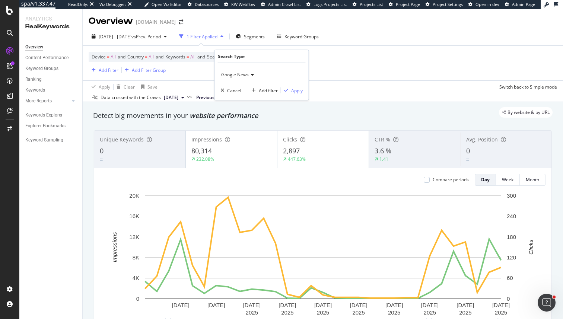
click at [242, 79] on div "Google News" at bounding box center [262, 75] width 82 height 12
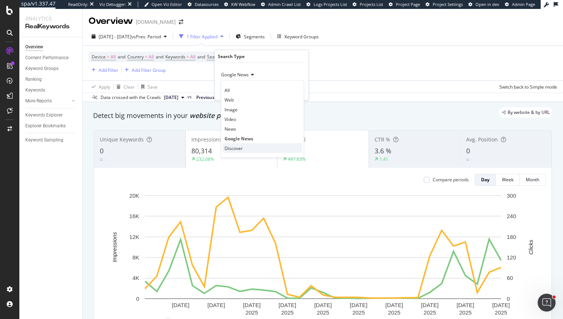
click at [238, 149] on span "Discover" at bounding box center [234, 148] width 18 height 6
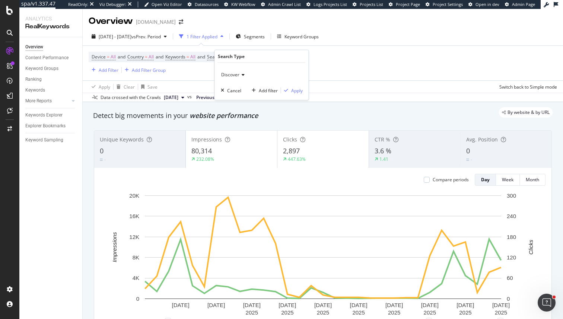
click at [296, 96] on div "Discover Cancel Add filter Apply" at bounding box center [262, 81] width 94 height 37
click at [295, 91] on div "Apply" at bounding box center [297, 90] width 12 height 6
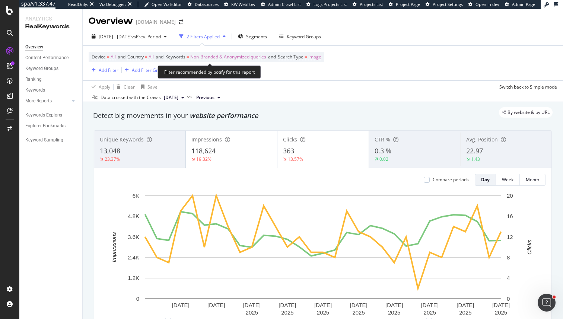
click at [230, 58] on span "Non-Branded & Anonymized queries" at bounding box center [228, 57] width 76 height 10
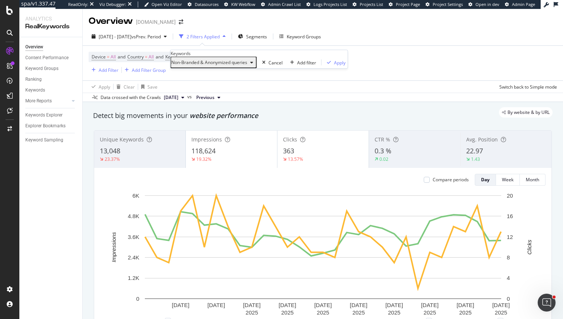
click at [353, 121] on div "Detect big movements in your website performance" at bounding box center [322, 115] width 467 height 17
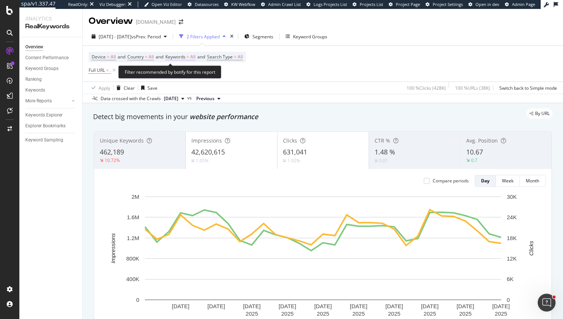
click at [189, 58] on span "=" at bounding box center [188, 57] width 3 height 6
click at [386, 97] on div "Data crossed with the Crawls 2025 Aug. 31st vs Previous" at bounding box center [323, 98] width 480 height 9
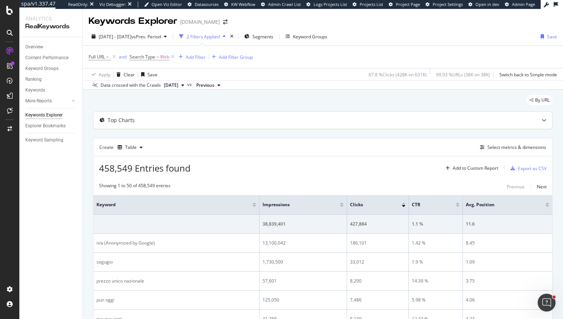
scroll to position [0, 0]
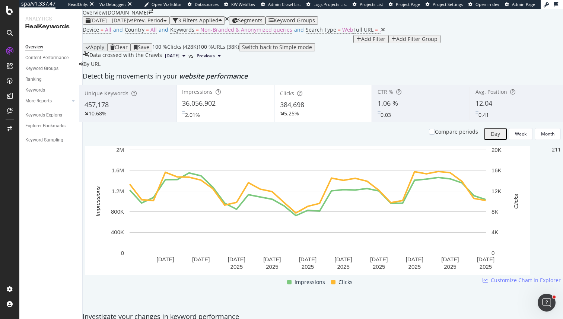
scroll to position [490, 0]
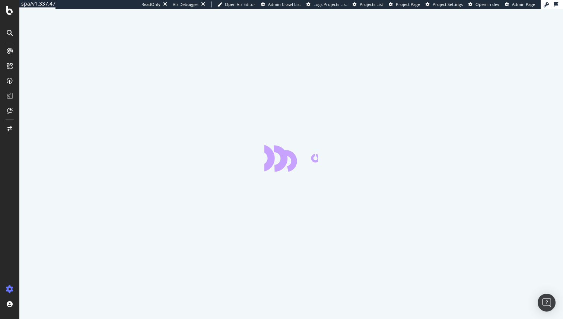
select select "exist"
select select "html.length"
select select "i"
select select "exist"
select select "html.length"
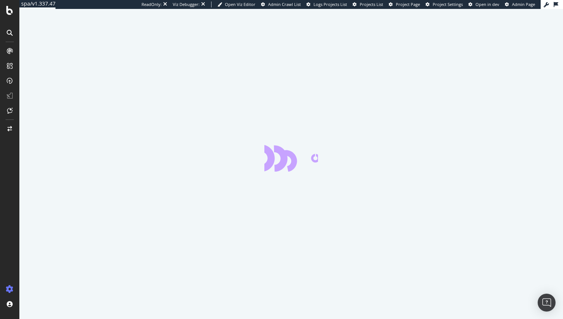
select select "exist"
select select "list"
select select "exist"
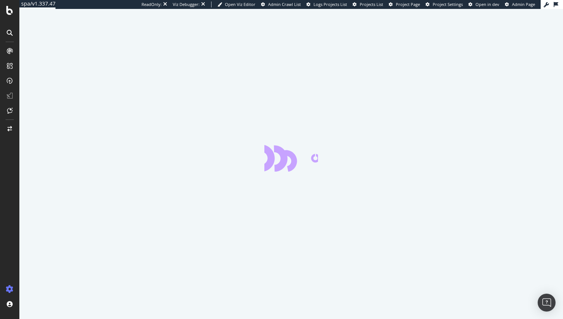
select select "count"
select select "exist"
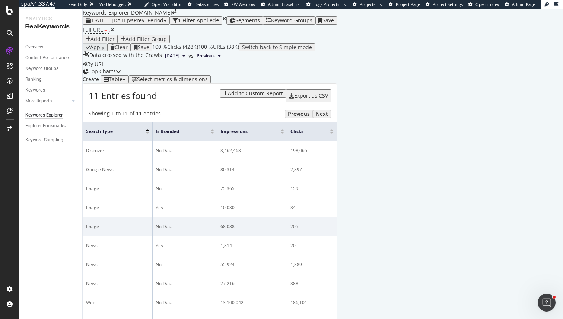
scroll to position [125, 0]
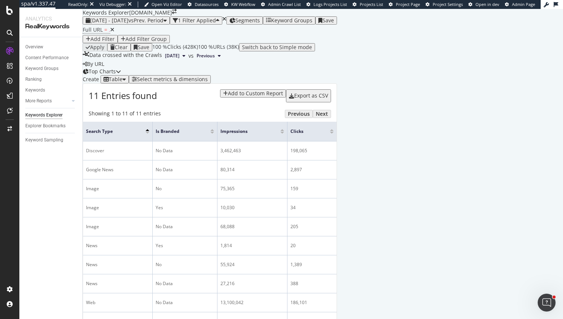
click at [10, 228] on div at bounding box center [10, 164] width 18 height 238
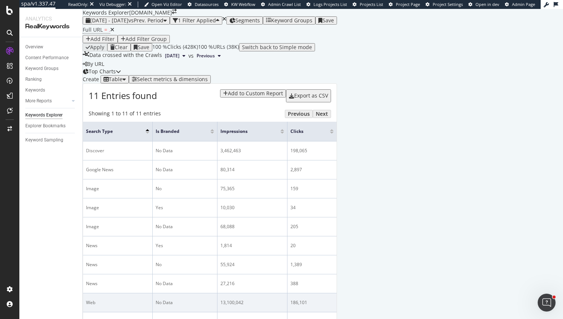
scroll to position [127, 0]
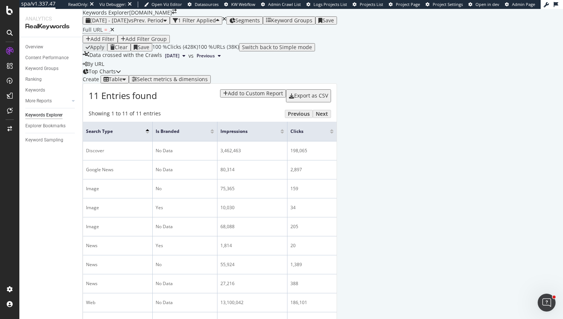
click at [130, 0] on div "ReadOnly: Viz Debugger: Open Viz Editor Datasources KW Webflow Admin Crawl List…" at bounding box center [304, 4] width 472 height 9
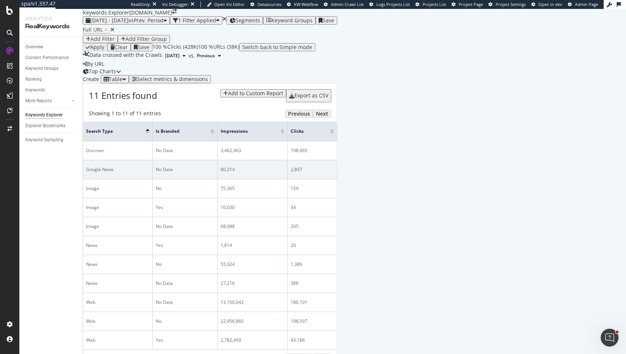
scroll to position [0, 0]
